Goal: Register for event/course

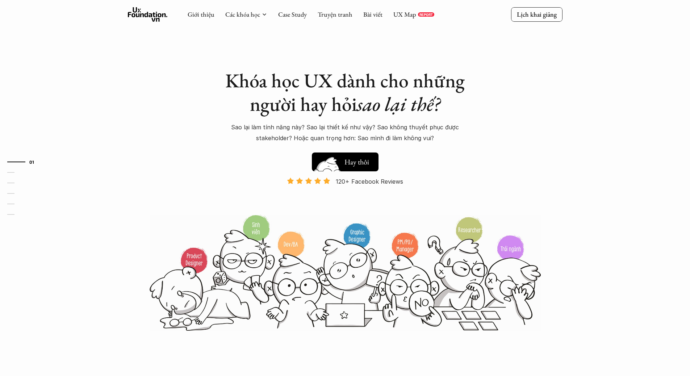
click at [357, 160] on h5 "Xem thử" at bounding box center [357, 164] width 27 height 10
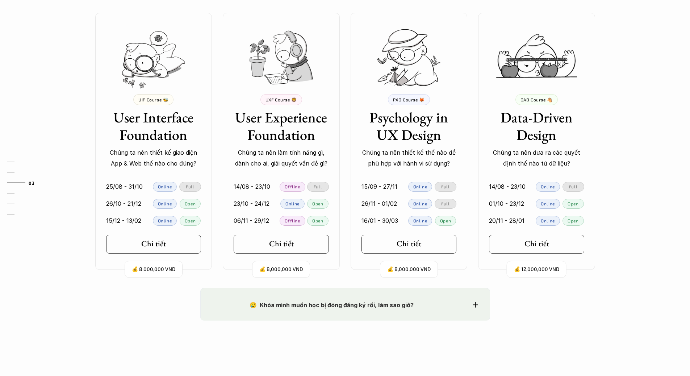
scroll to position [730, 0]
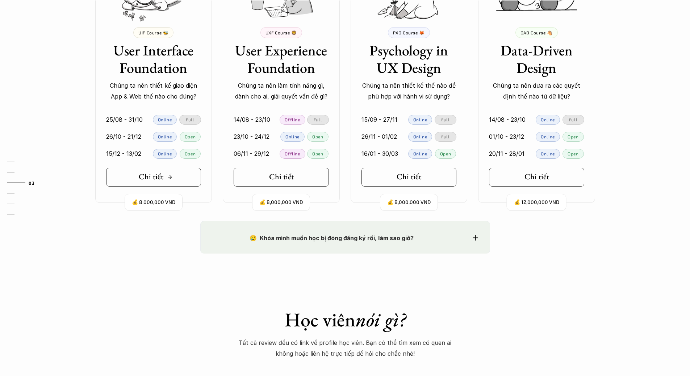
click at [144, 175] on h5 "Chi tiết" at bounding box center [151, 176] width 25 height 9
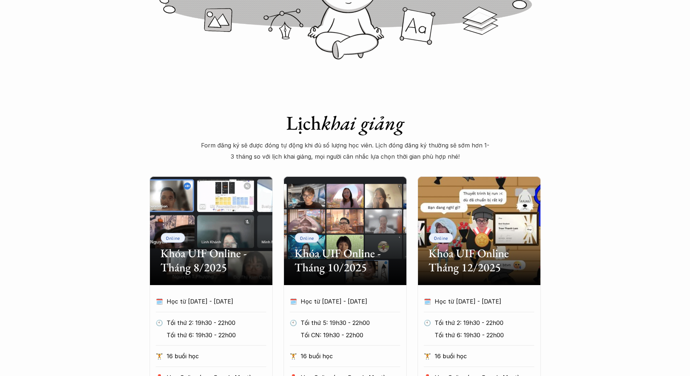
scroll to position [217, 0]
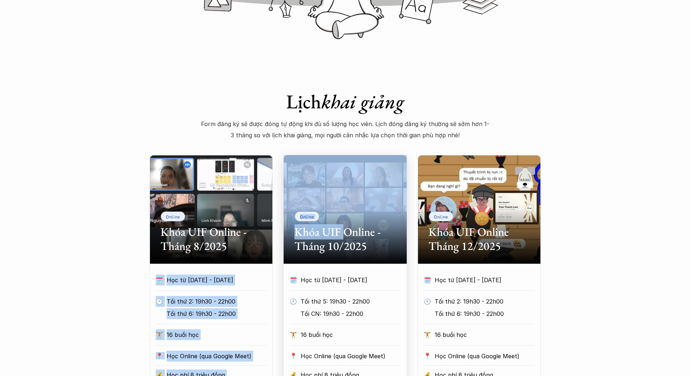
drag, startPoint x: 342, startPoint y: 233, endPoint x: 103, endPoint y: 222, distance: 239.6
click at [159, 229] on div "Online Khóa UIF Online - Tháng 8/2025 🗓️ Học từ [DATE] - [DATE] 🕙 Tối thứ 2: 19…" at bounding box center [345, 294] width 391 height 279
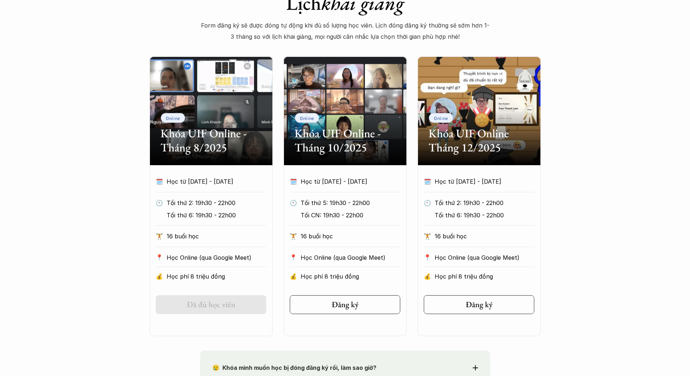
scroll to position [326, 0]
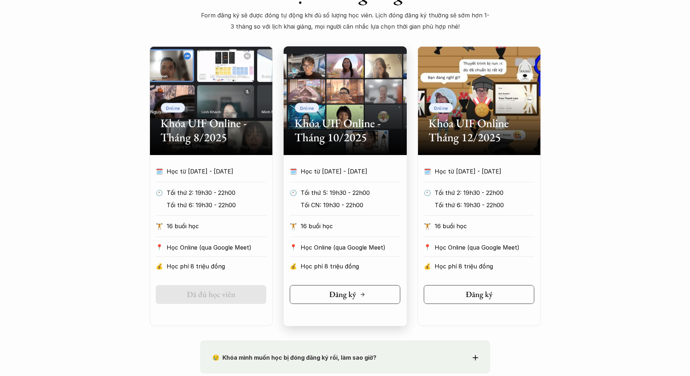
click at [340, 296] on h5 "Đăng ký" at bounding box center [342, 294] width 27 height 9
click at [321, 231] on p "16 buổi học" at bounding box center [350, 225] width 100 height 11
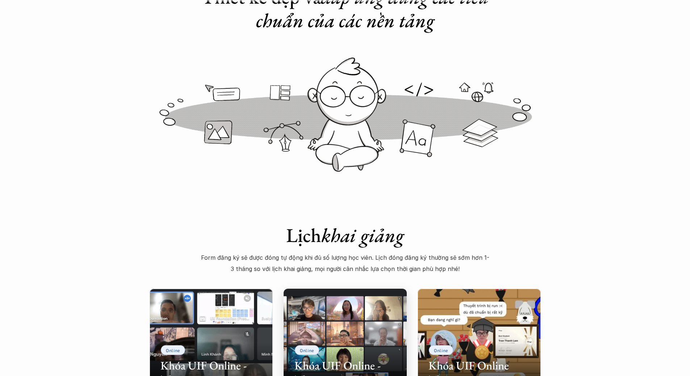
scroll to position [0, 0]
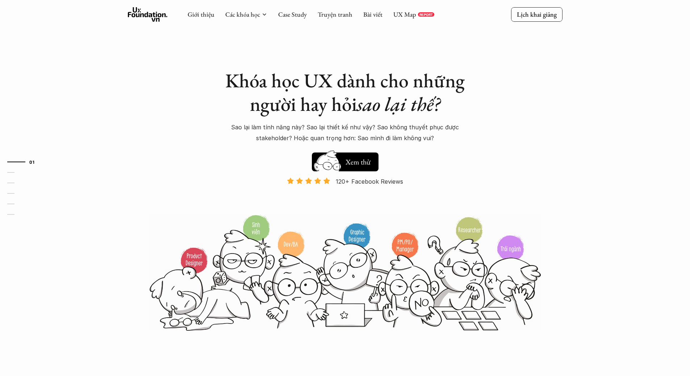
click at [155, 20] on icon at bounding box center [148, 14] width 40 height 14
click at [531, 14] on p "Lịch khai giảng" at bounding box center [537, 14] width 40 height 8
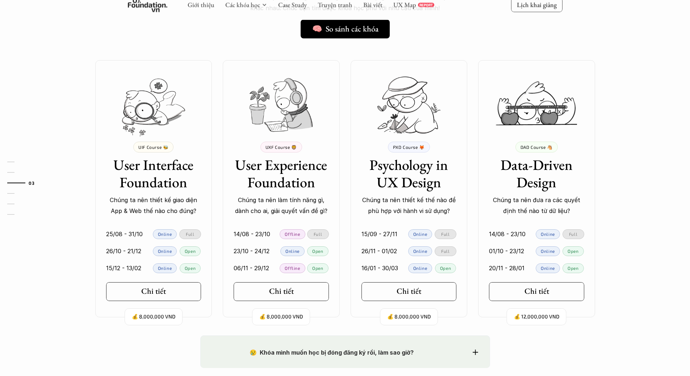
scroll to position [658, 0]
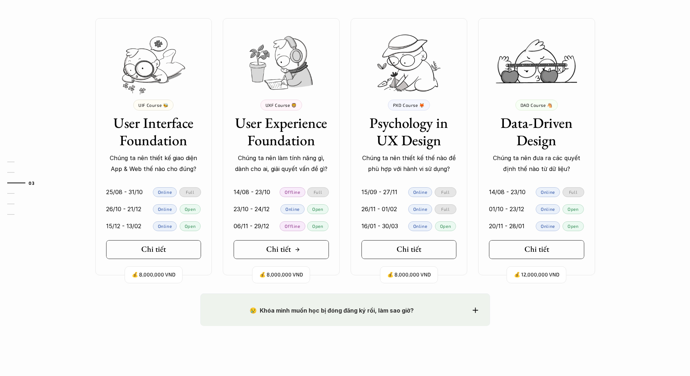
click at [284, 246] on h5 "Chi tiết" at bounding box center [278, 248] width 25 height 9
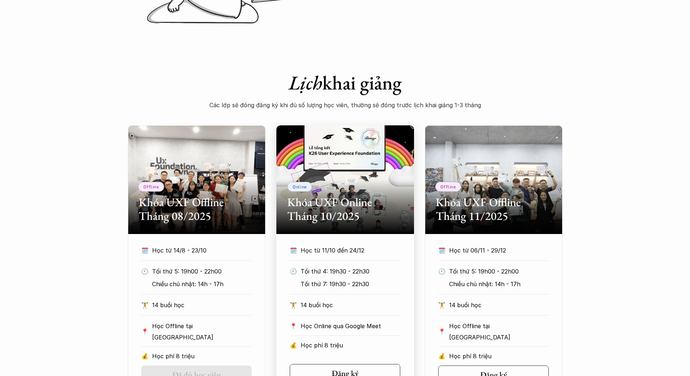
scroll to position [253, 0]
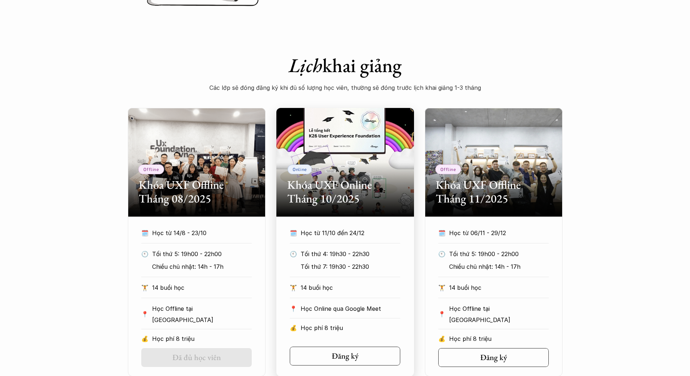
click at [355, 167] on div "Online Khóa UXF Online Tháng 10/2025" at bounding box center [345, 162] width 138 height 109
click at [186, 181] on h2 "Khóa UXF Offline Tháng 08/2025" at bounding box center [197, 192] width 116 height 28
click at [207, 179] on h2 "Khóa UXF Offline Tháng 08/2025" at bounding box center [197, 192] width 116 height 28
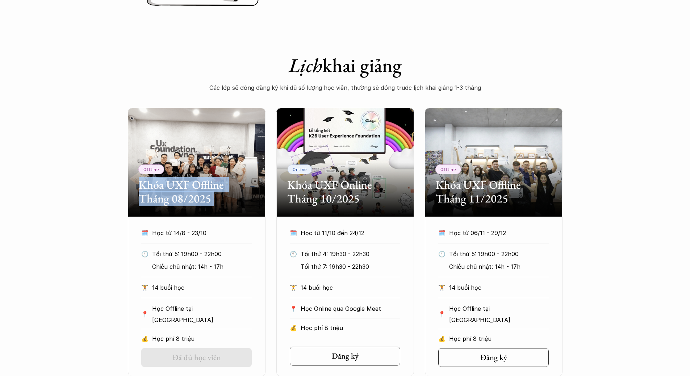
click at [207, 179] on h2 "Khóa UXF Offline Tháng 08/2025" at bounding box center [197, 192] width 116 height 28
click at [222, 167] on div "Offline Khóa UXF Offline Tháng 08/2025" at bounding box center [197, 162] width 138 height 109
click at [64, 188] on div "Offline Khóa UXF Offline Tháng 08/2025 🗓️ Học từ 14/8 - 23/10 🕙 Tối thứ 5: 19h0…" at bounding box center [345, 242] width 690 height 268
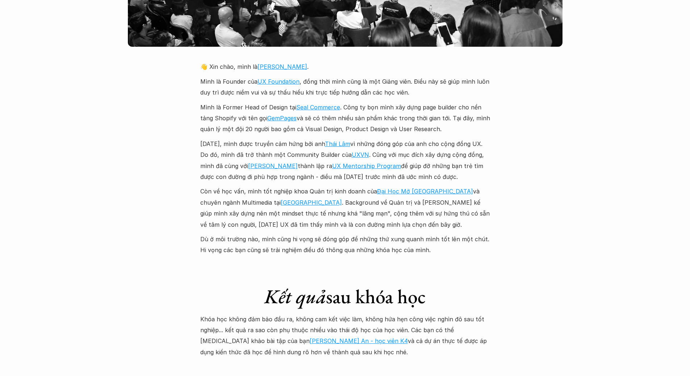
scroll to position [1738, 0]
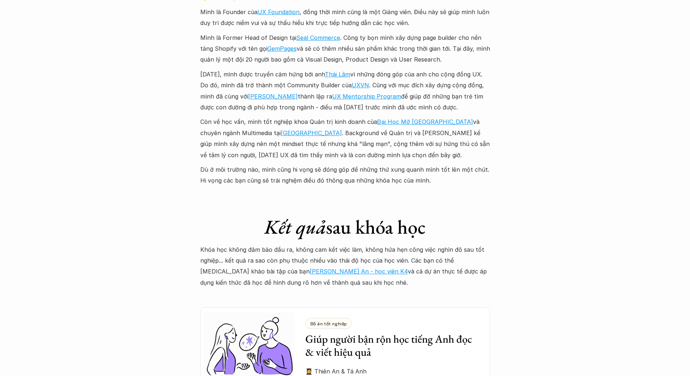
click at [310, 268] on link "[PERSON_NAME] An - học viên K4" at bounding box center [359, 271] width 98 height 7
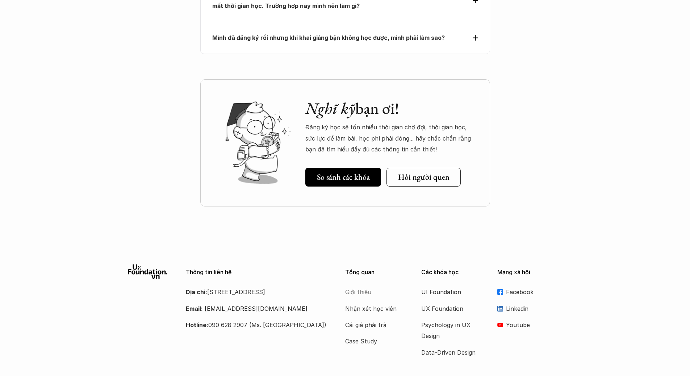
scroll to position [3336, 0]
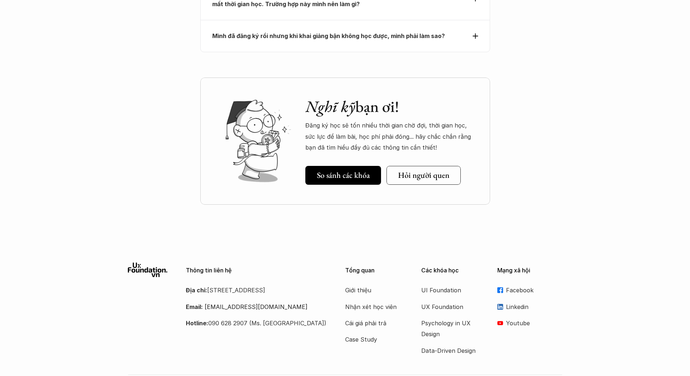
click at [498, 287] on use at bounding box center [500, 290] width 6 height 6
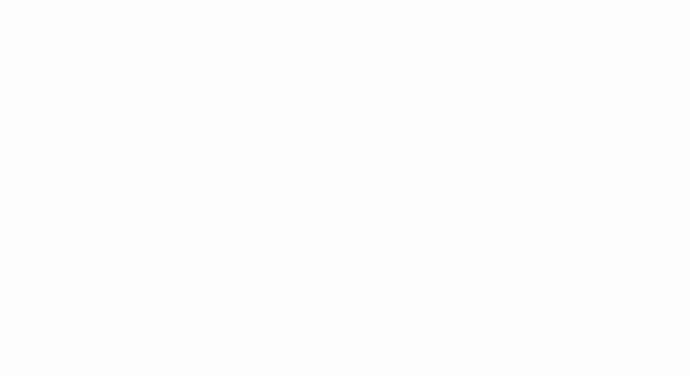
scroll to position [543, 0]
